Goal: Information Seeking & Learning: Learn about a topic

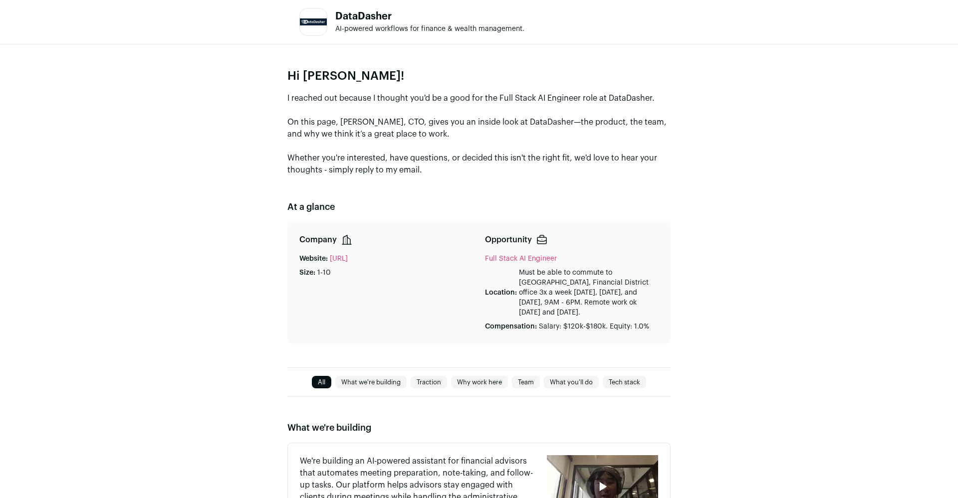
click at [345, 97] on p "I reached out because I thought you'd be a good for the Full Stack AI Engineer …" at bounding box center [478, 134] width 383 height 84
click at [345, 98] on p "I reached out because I thought you'd be a good for the Full Stack AI Engineer …" at bounding box center [478, 134] width 383 height 84
click at [348, 119] on p "I reached out because I thought you'd be a good for the Full Stack AI Engineer …" at bounding box center [478, 134] width 383 height 84
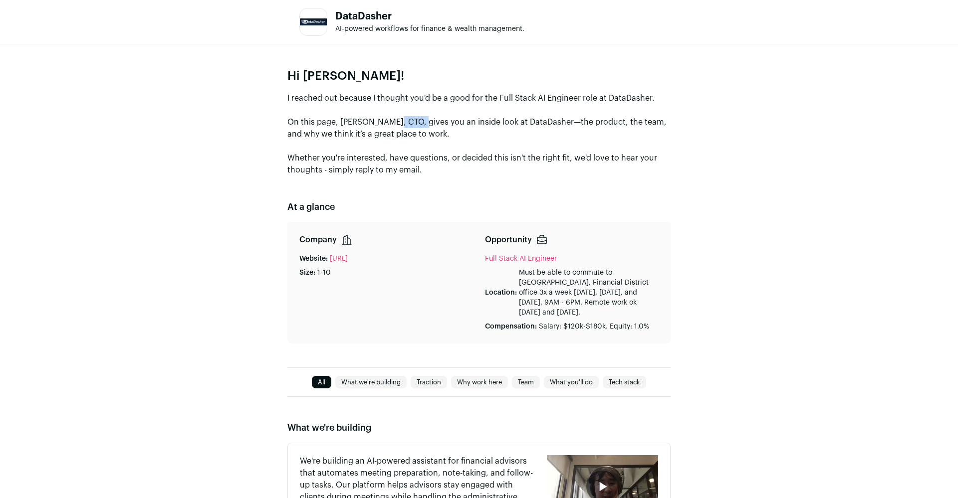
click at [348, 119] on p "I reached out because I thought you'd be a good for the Full Stack AI Engineer …" at bounding box center [478, 134] width 383 height 84
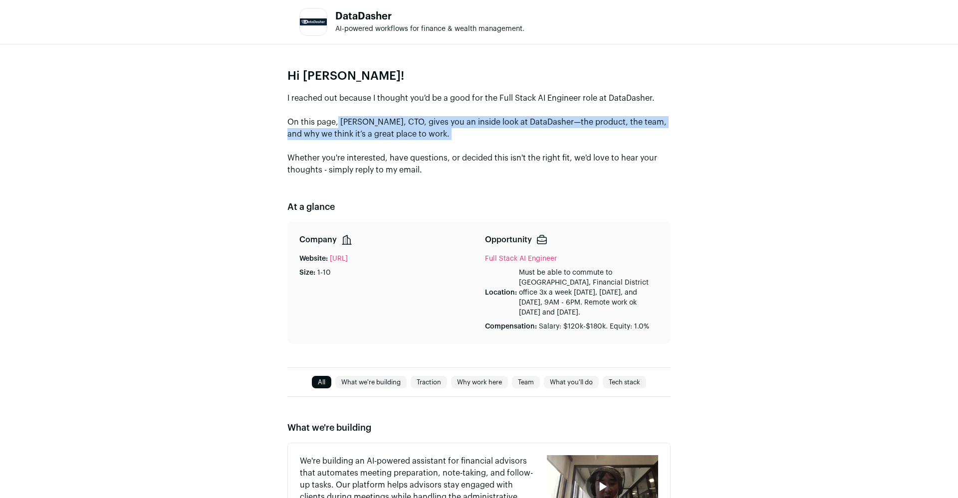
click at [348, 119] on p "I reached out because I thought you'd be a good for the Full Stack AI Engineer …" at bounding box center [478, 134] width 383 height 84
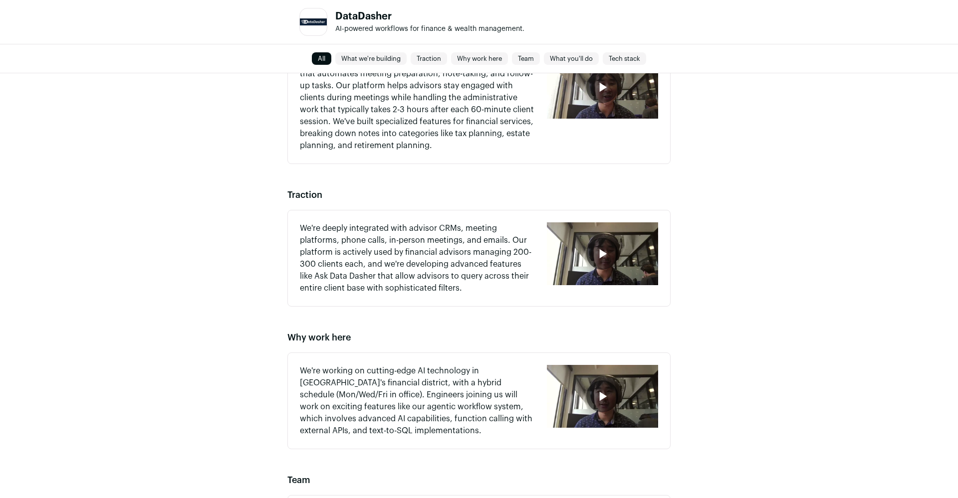
scroll to position [172, 0]
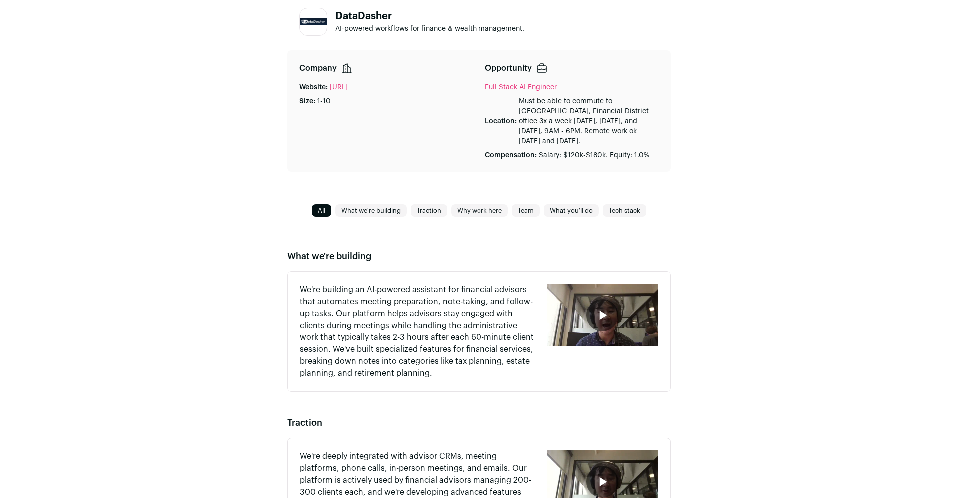
click at [612, 312] on div "button" at bounding box center [602, 315] width 32 height 32
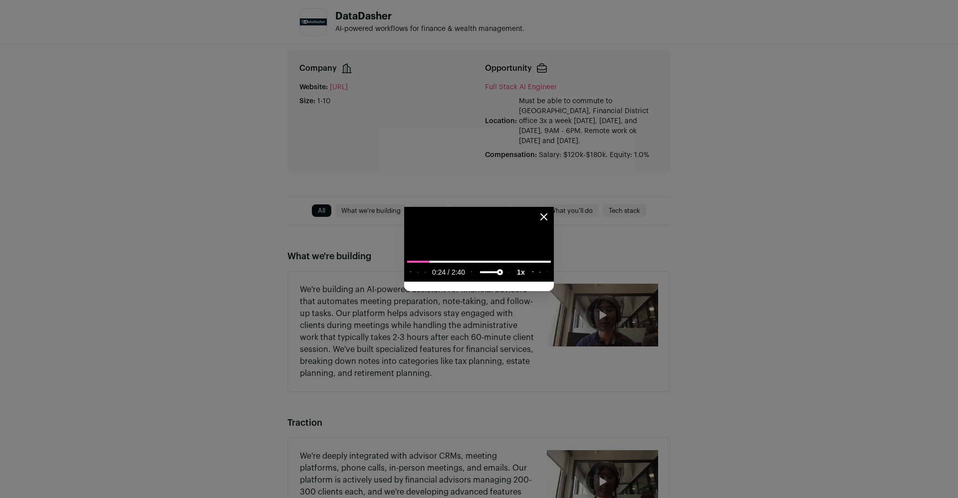
click at [550, 211] on icon "Close modal" at bounding box center [544, 217] width 12 height 12
